Goal: Find specific page/section: Find specific page/section

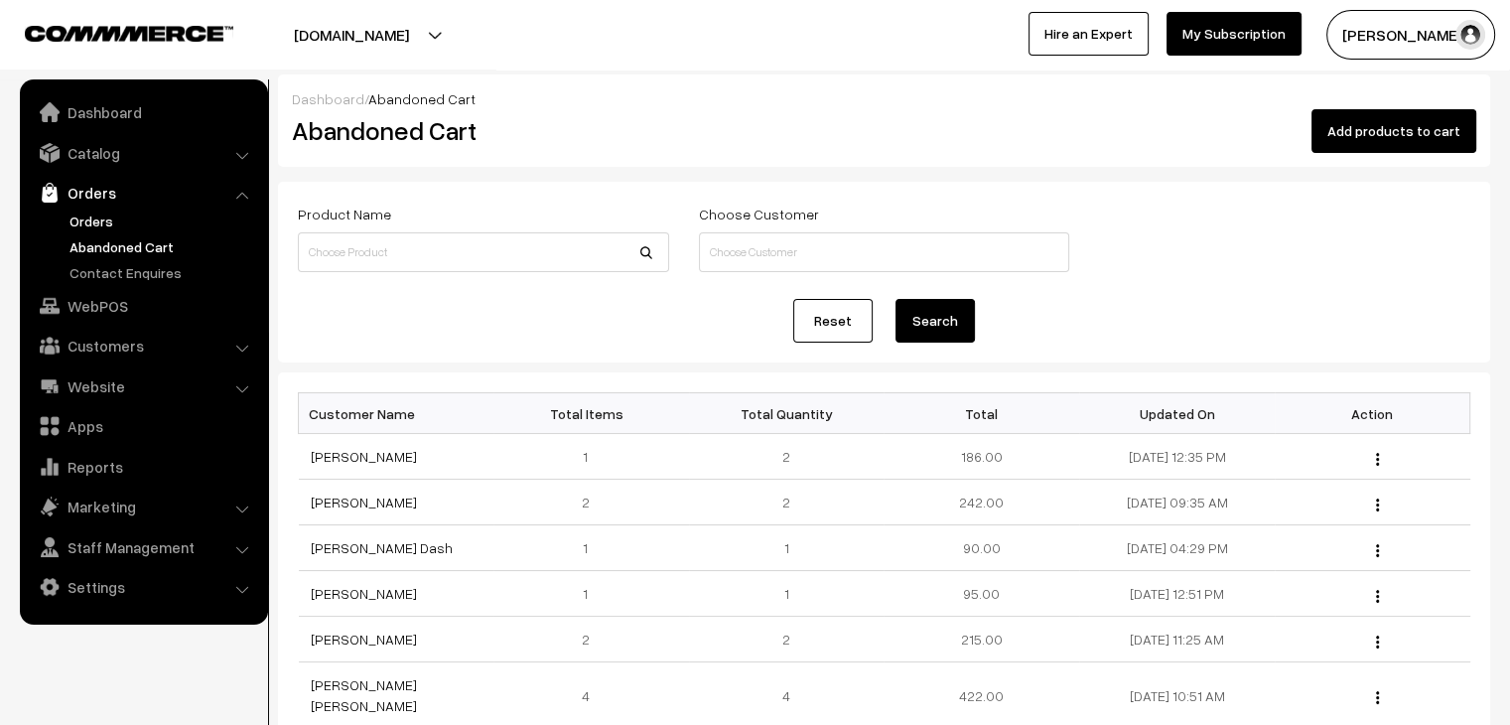
click at [108, 226] on link "Orders" at bounding box center [163, 220] width 197 height 21
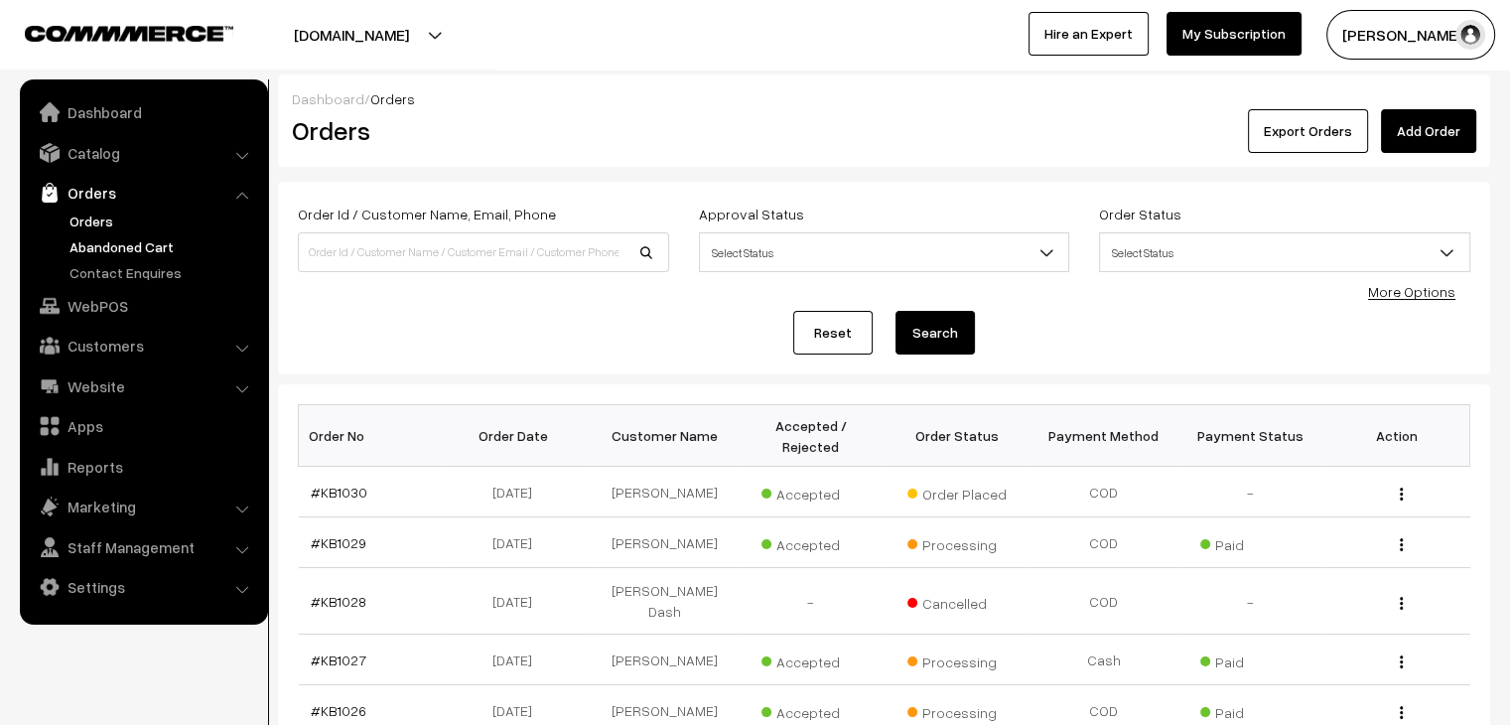
click at [91, 254] on link "Abandoned Cart" at bounding box center [163, 246] width 197 height 21
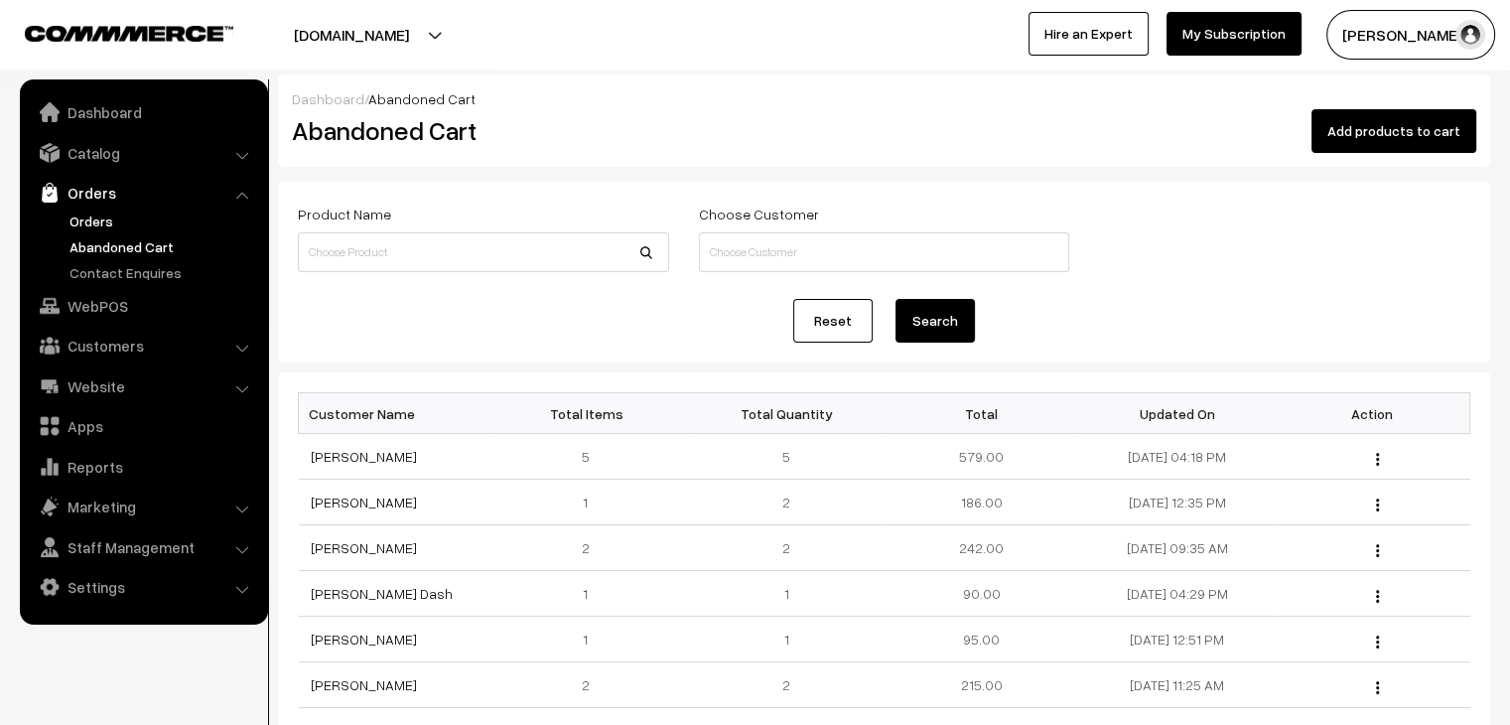
click at [83, 214] on link "Orders" at bounding box center [163, 220] width 197 height 21
